Goal: Use online tool/utility: Utilize a website feature to perform a specific function

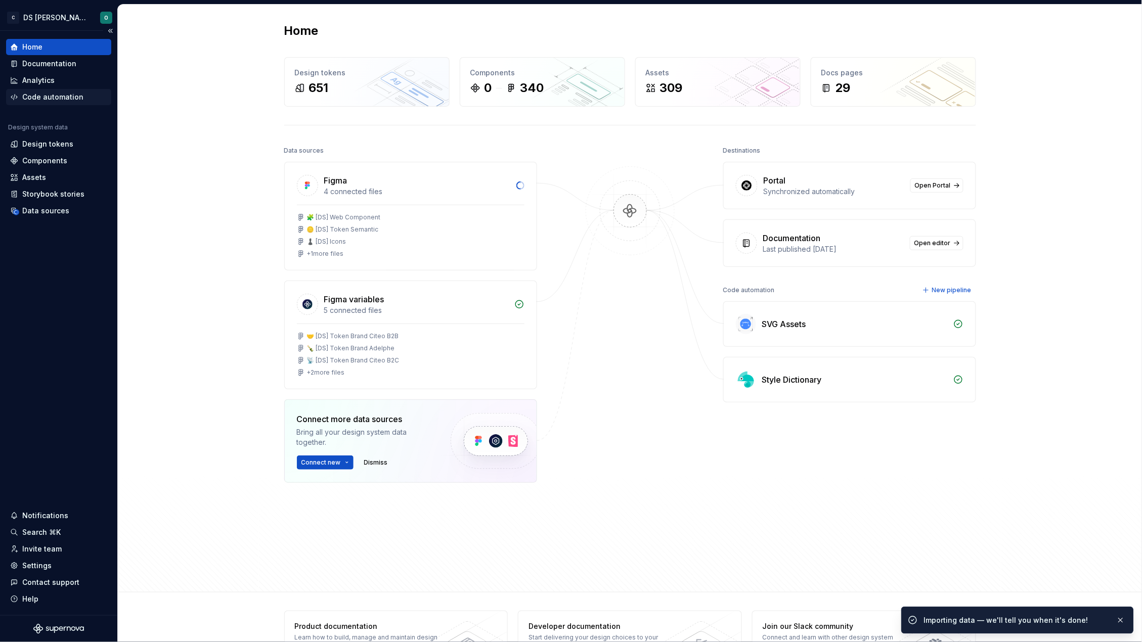
click at [43, 96] on div "Code automation" at bounding box center [52, 97] width 61 height 10
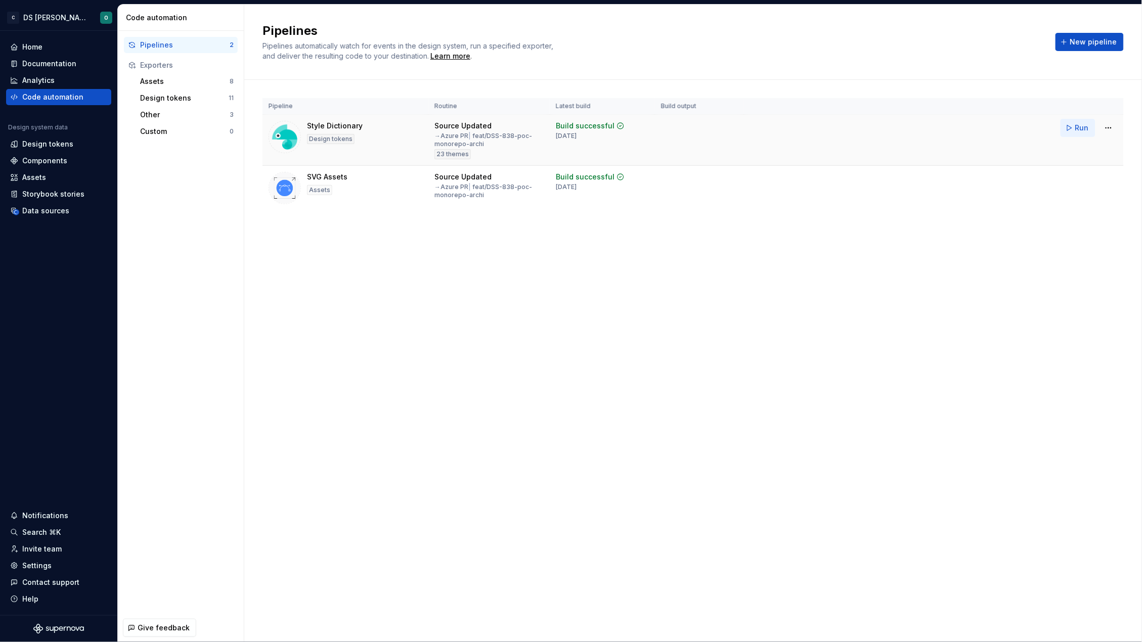
click at [1069, 130] on button "Run" at bounding box center [1077, 128] width 35 height 18
click at [1108, 129] on html "C DS Citeo O Home Documentation Analytics Code automation Design system data De…" at bounding box center [571, 321] width 1142 height 642
click at [1090, 147] on div "Edit pipeline" at bounding box center [1096, 150] width 86 height 10
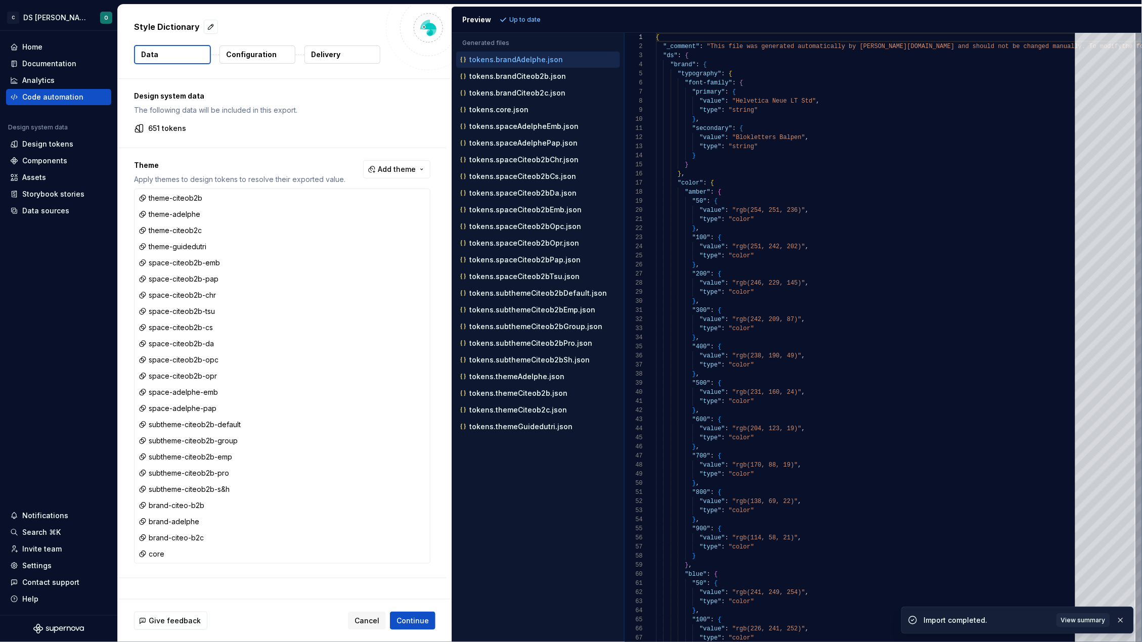
click at [520, 20] on p "Up to date" at bounding box center [524, 20] width 31 height 8
click at [530, 381] on p "tokens.themeAdelphe.json" at bounding box center [516, 377] width 95 height 8
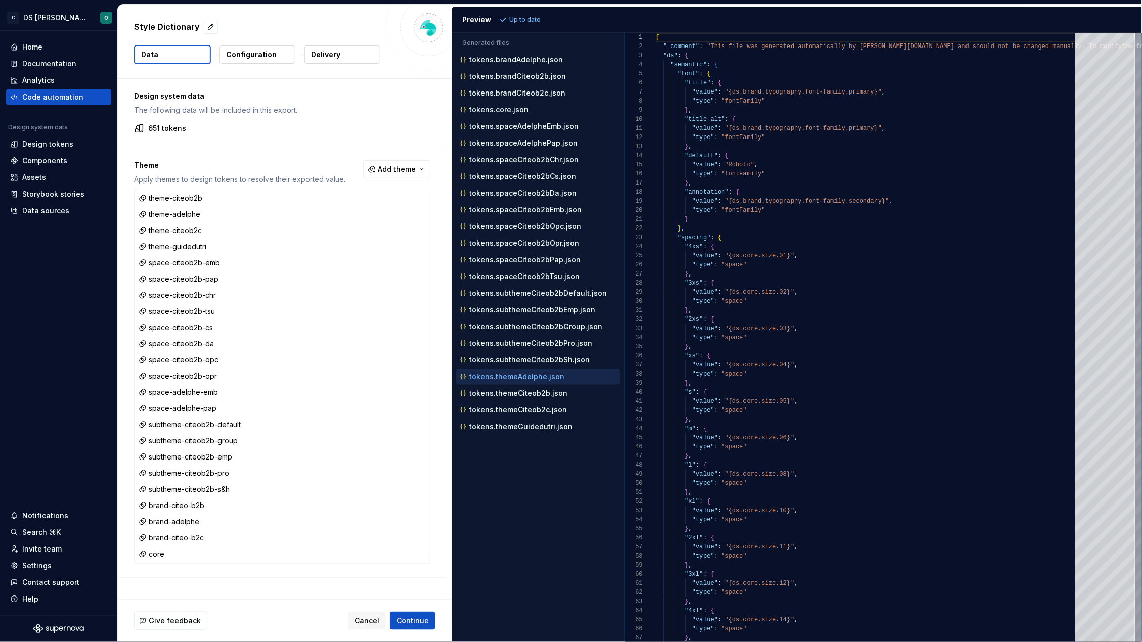
scroll to position [89, 0]
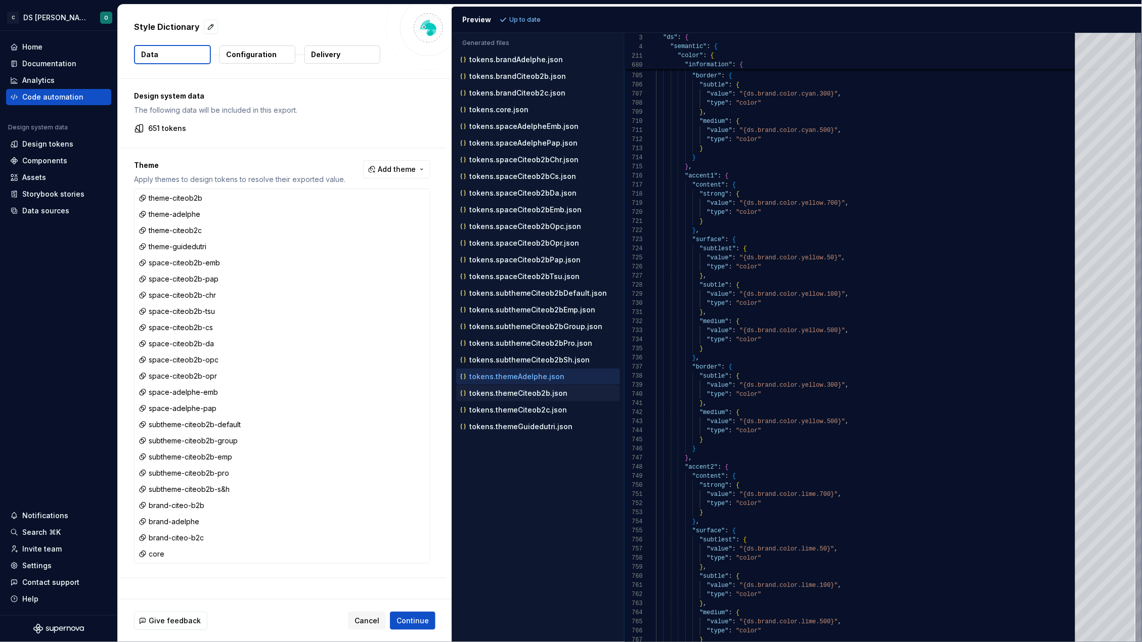
click at [541, 397] on p "tokens.themeCiteob2b.json" at bounding box center [518, 393] width 98 height 8
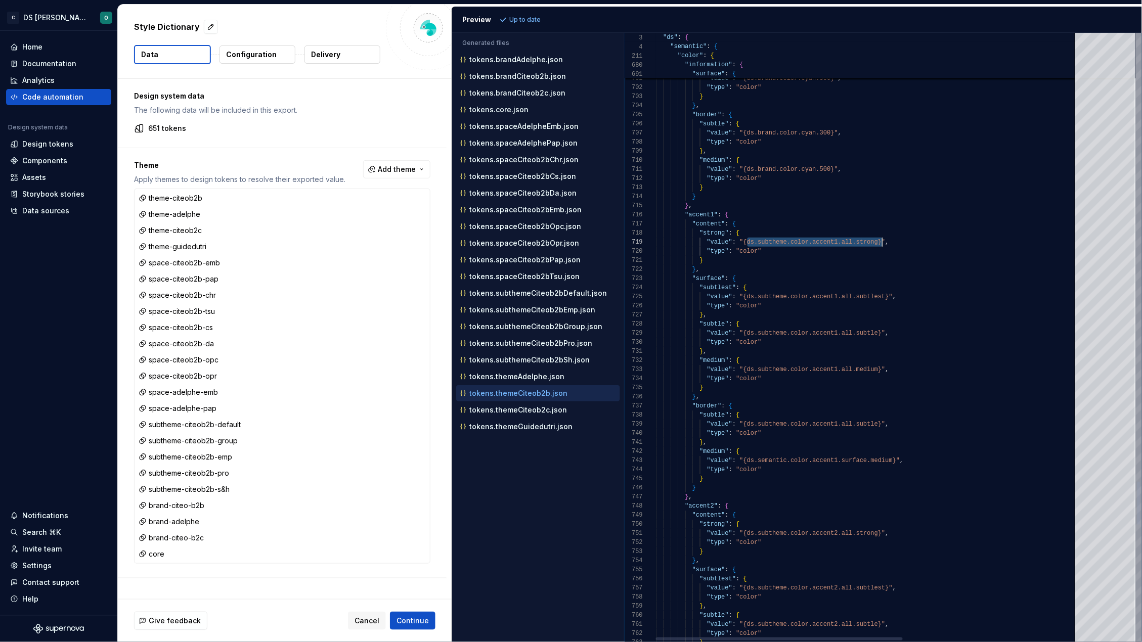
scroll to position [72, 222]
drag, startPoint x: 746, startPoint y: 242, endPoint x: 880, endPoint y: 242, distance: 134.5
click at [880, 242] on span ""{ds.subtheme.color.accent1.all.strong}"" at bounding box center [813, 242] width 146 height 7
drag, startPoint x: 744, startPoint y: 458, endPoint x: 895, endPoint y: 459, distance: 150.7
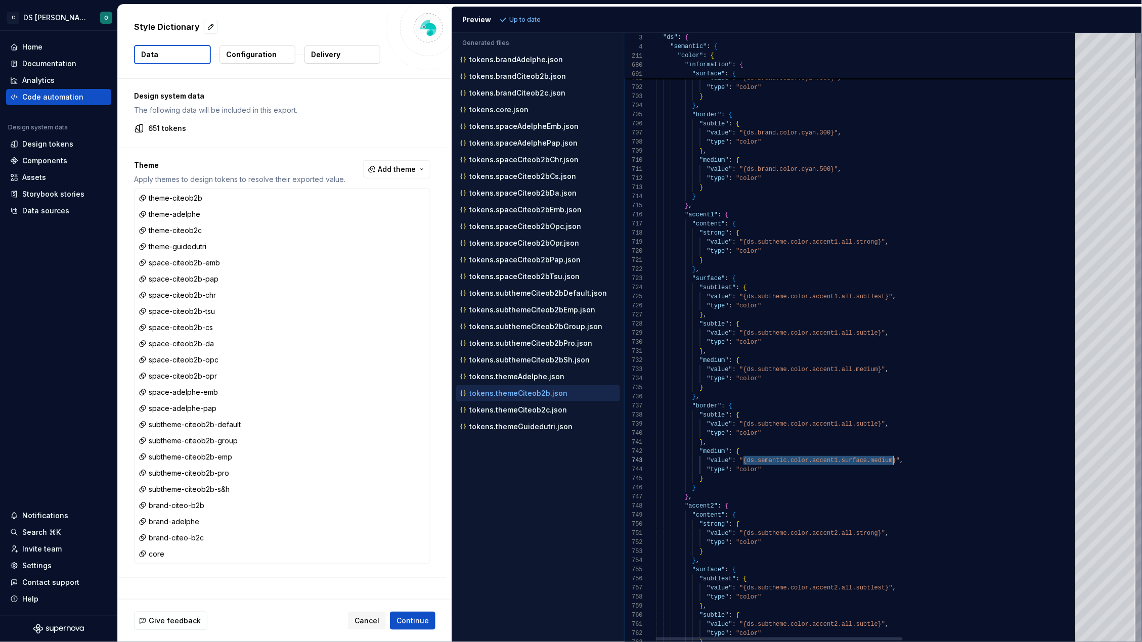
click at [895, 459] on span ""{ds.semantic.color.accent1.surface.medium}"" at bounding box center [820, 460] width 160 height 7
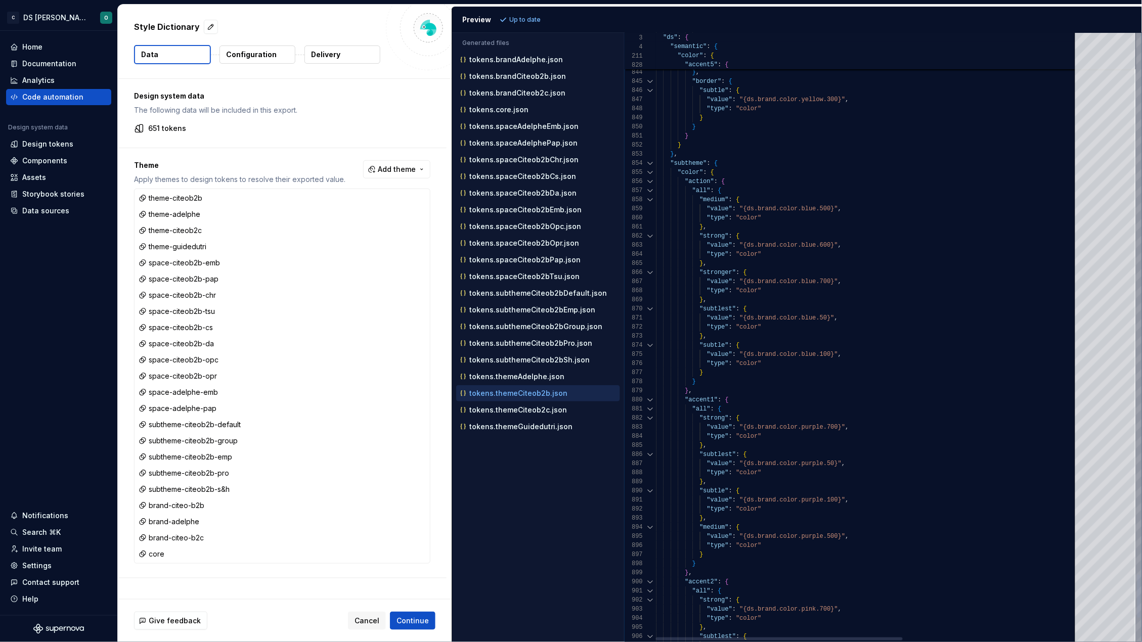
click at [649, 163] on div at bounding box center [650, 163] width 13 height 9
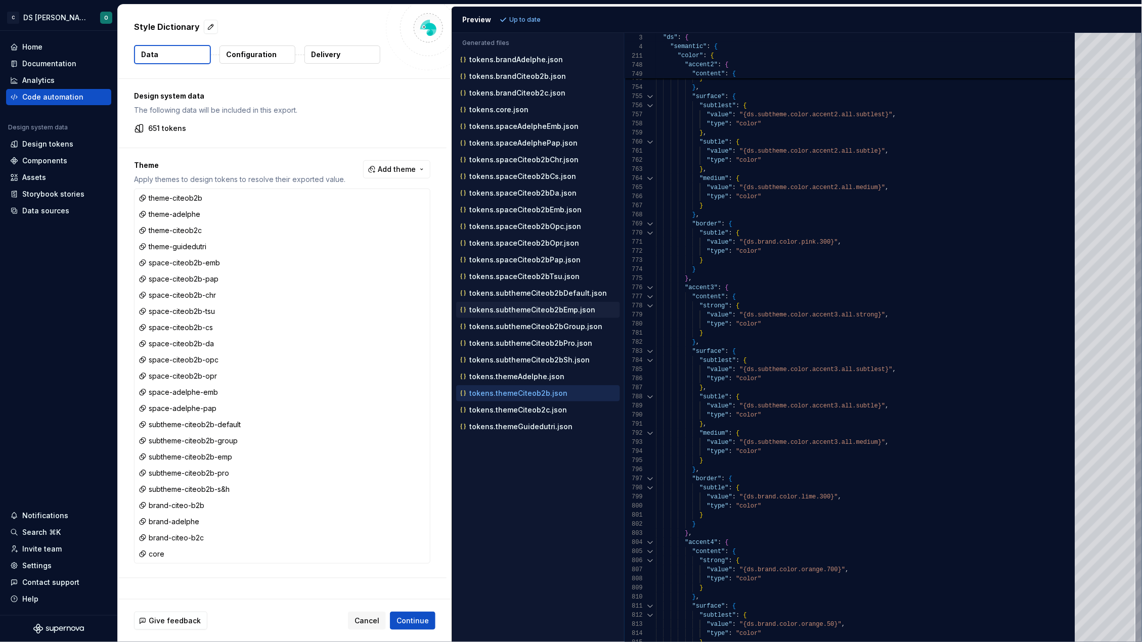
click at [571, 313] on p "tokens.subthemeCiteob2bEmp.json" at bounding box center [532, 310] width 126 height 8
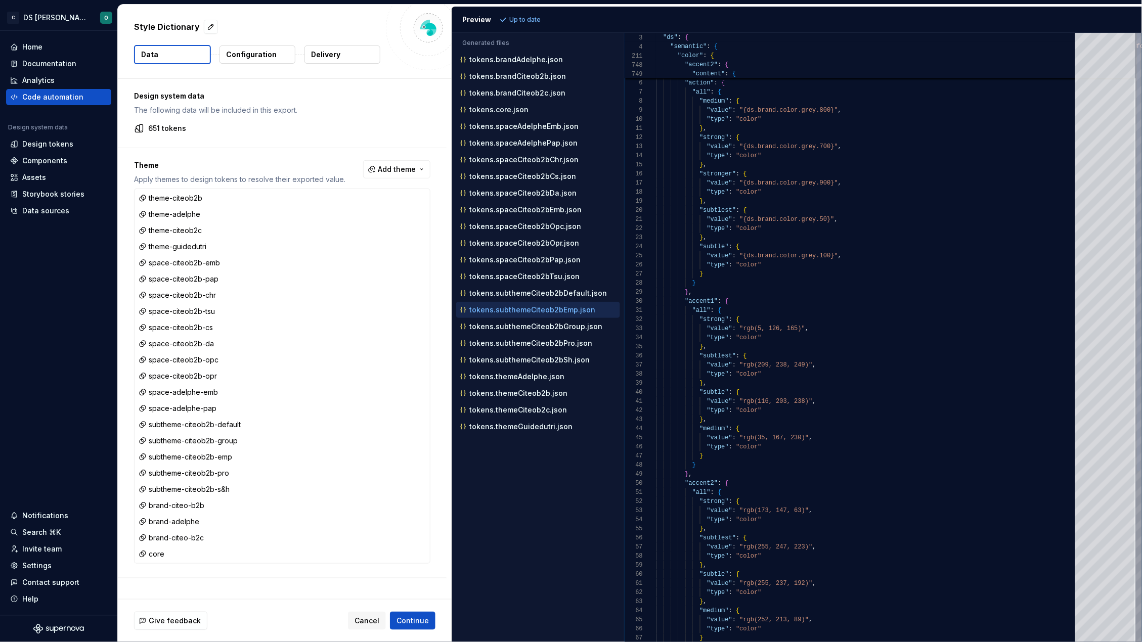
scroll to position [89, 0]
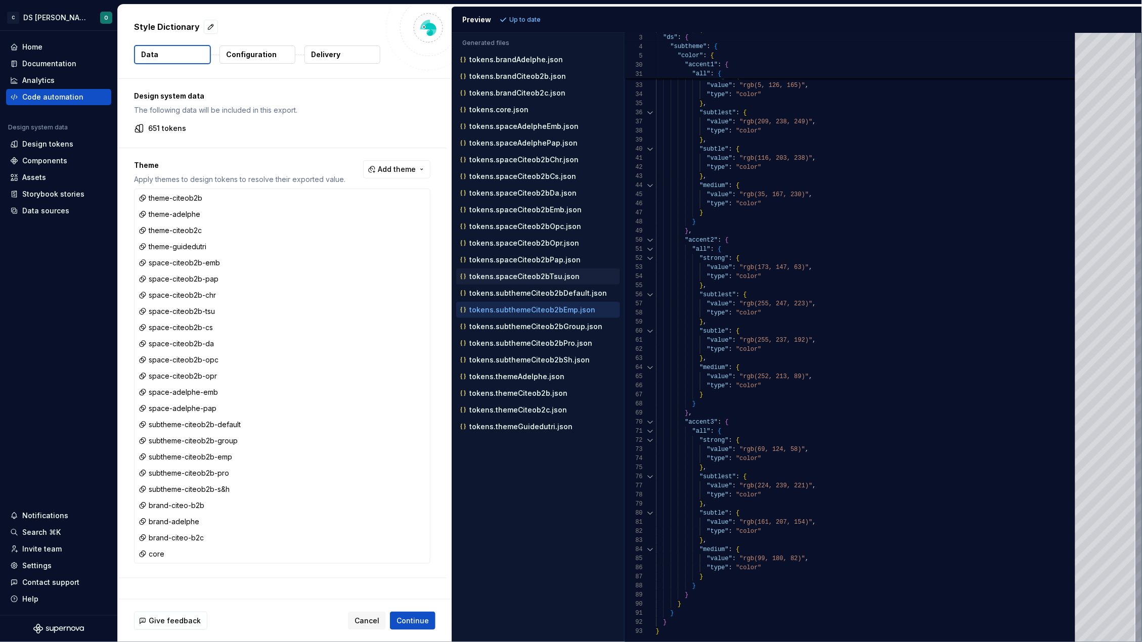
click at [550, 282] on button "tokens.spaceCiteob2bTsu.json" at bounding box center [538, 276] width 164 height 11
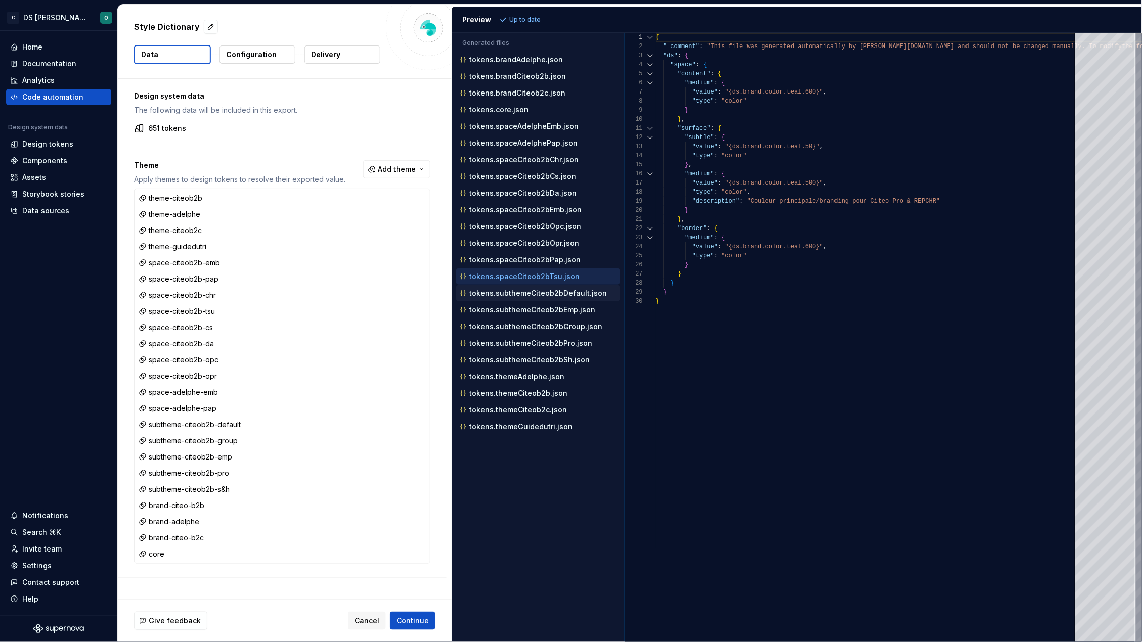
click at [530, 297] on p "tokens.subthemeCiteob2bDefault.json" at bounding box center [538, 293] width 138 height 8
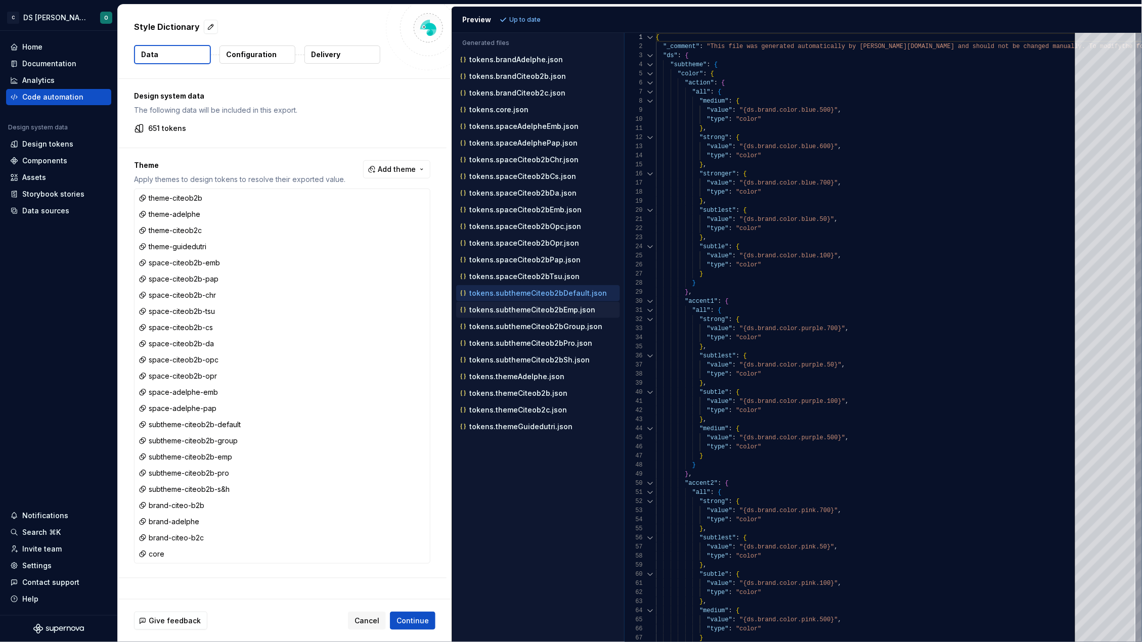
click at [533, 314] on p "tokens.subthemeCiteob2bEmp.json" at bounding box center [532, 310] width 126 height 8
click at [534, 331] on p "tokens.subthemeCiteob2bGroup.json" at bounding box center [535, 327] width 133 height 8
click at [531, 345] on p "tokens.subthemeCiteob2bPro.json" at bounding box center [530, 343] width 123 height 8
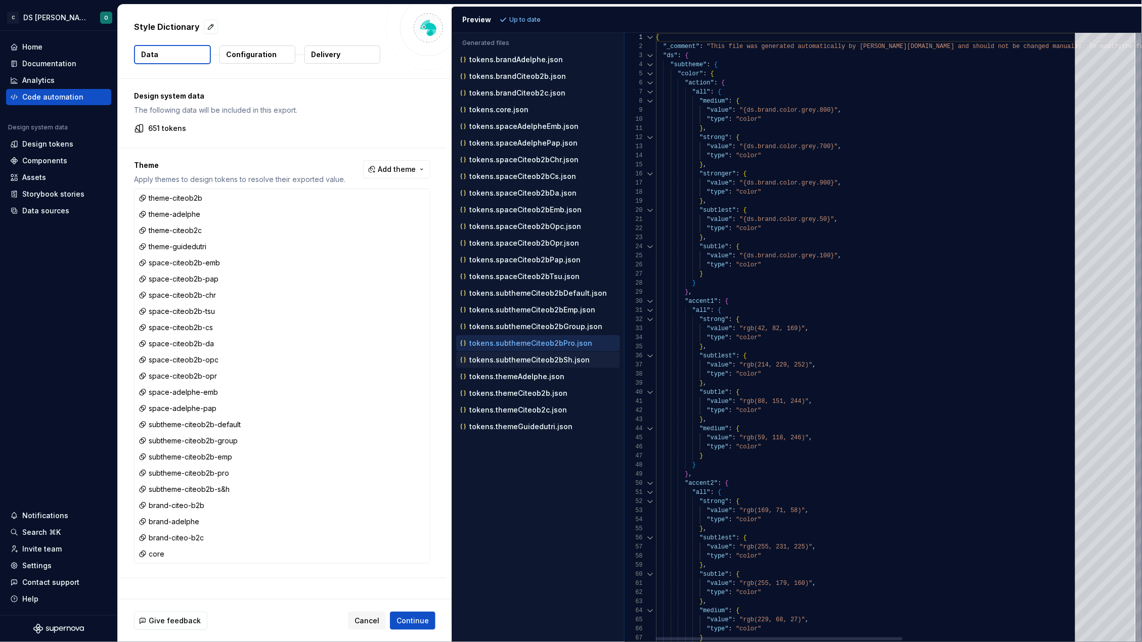
click at [532, 362] on p "tokens.subthemeCiteob2bSh.json" at bounding box center [529, 360] width 120 height 8
click at [531, 380] on p "tokens.themeAdelphe.json" at bounding box center [516, 377] width 95 height 8
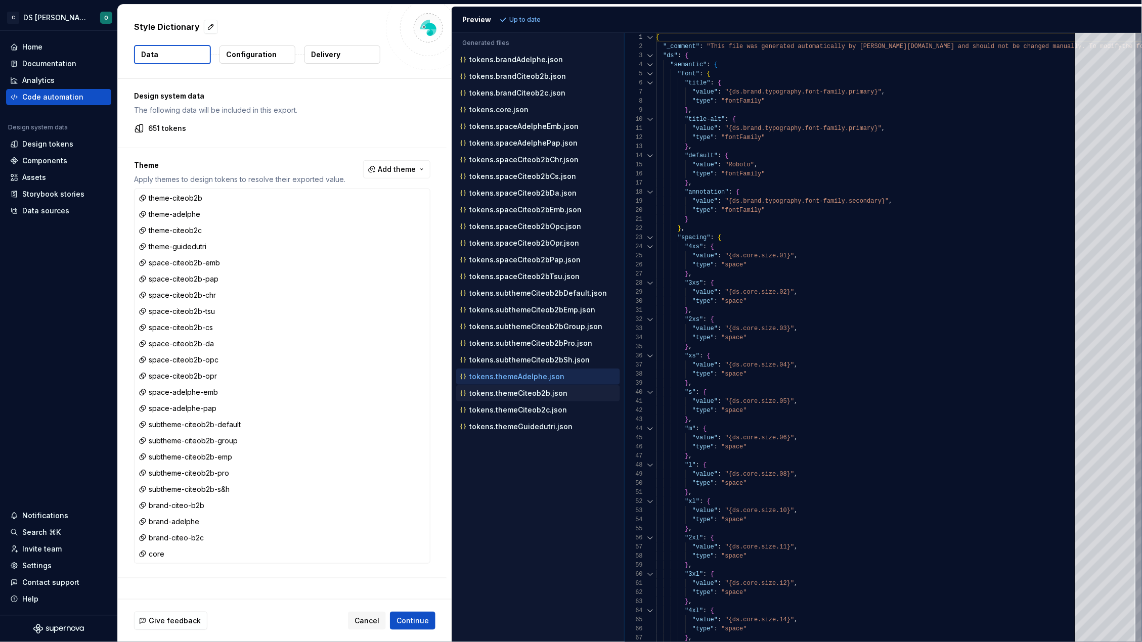
click at [539, 398] on div "tokens.themeCiteob2b.json" at bounding box center [539, 393] width 162 height 10
click at [538, 410] on p "tokens.themeCiteob2c.json" at bounding box center [518, 410] width 98 height 8
click at [537, 429] on p "tokens.themeGuidedutri.json" at bounding box center [520, 427] width 103 height 8
click at [514, 58] on p "tokens.brandAdelphe.json" at bounding box center [516, 60] width 94 height 8
type textarea "**********"
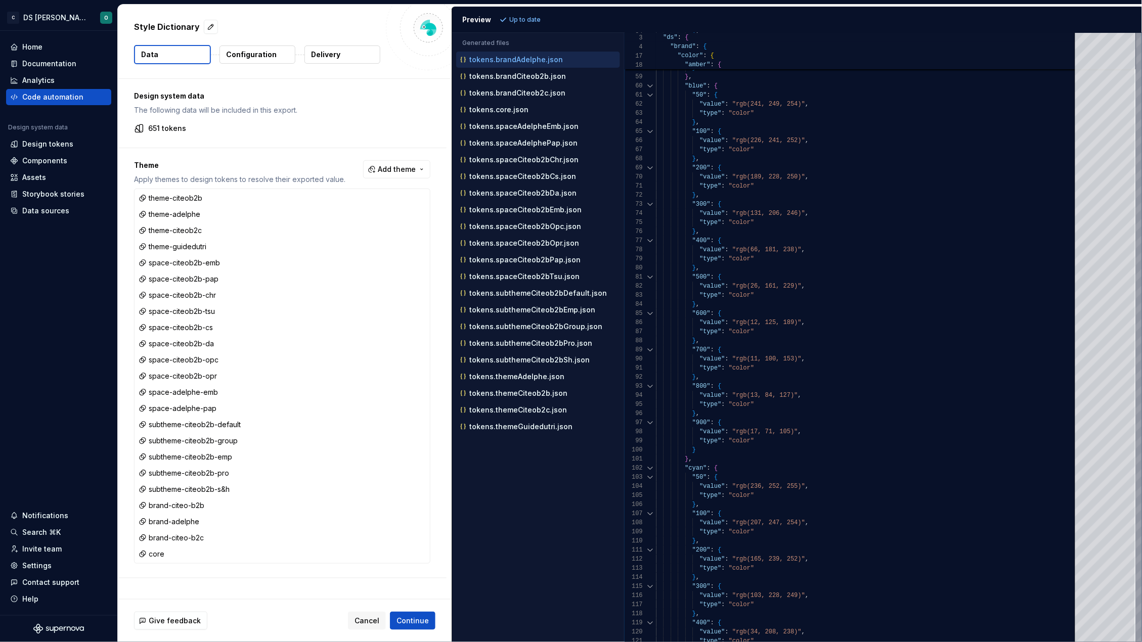
click at [253, 58] on p "Configuration" at bounding box center [251, 55] width 51 height 10
